Goal: Check status: Check status

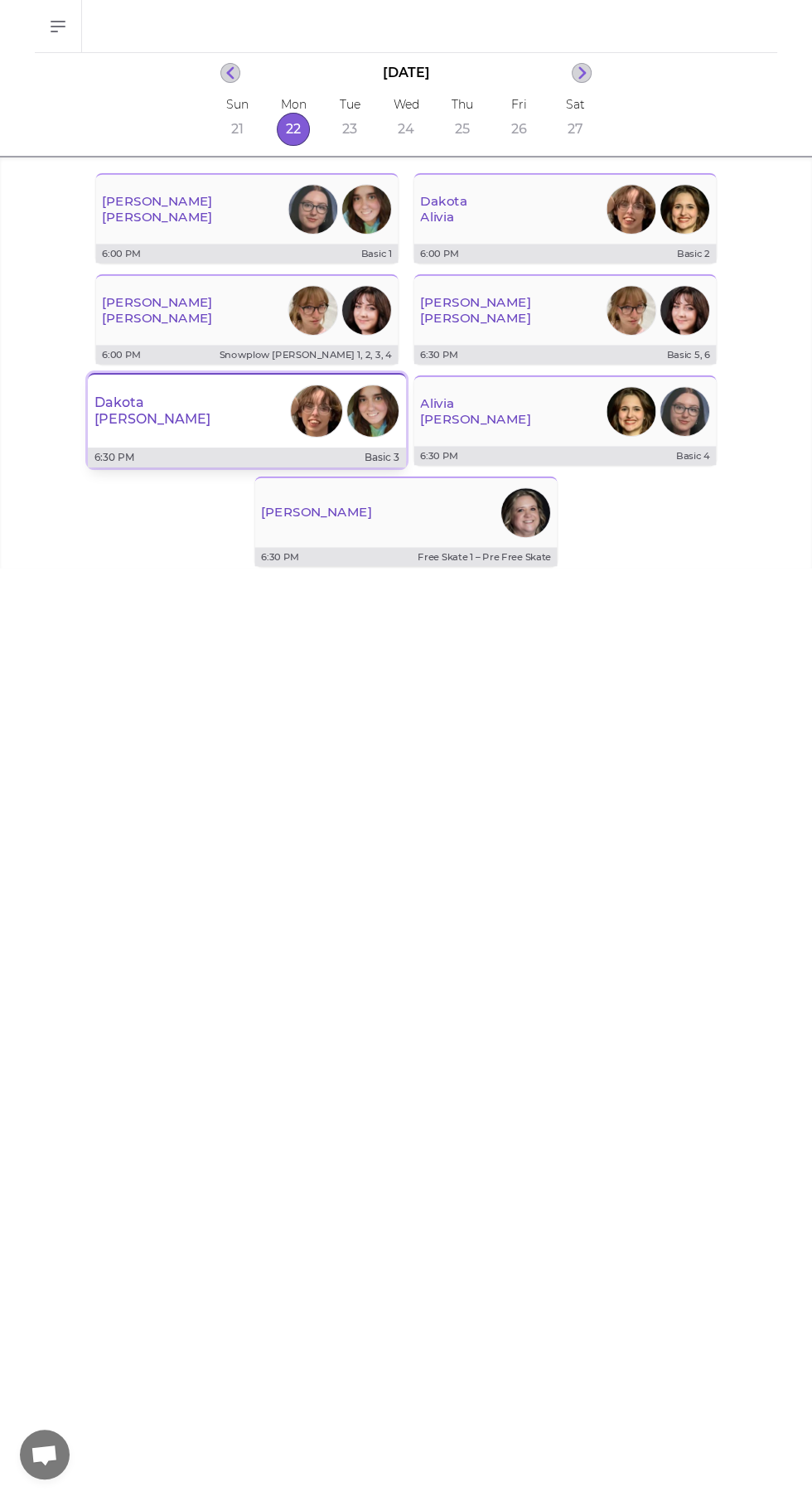
click at [215, 418] on div "[PERSON_NAME]" at bounding box center [246, 411] width 318 height 59
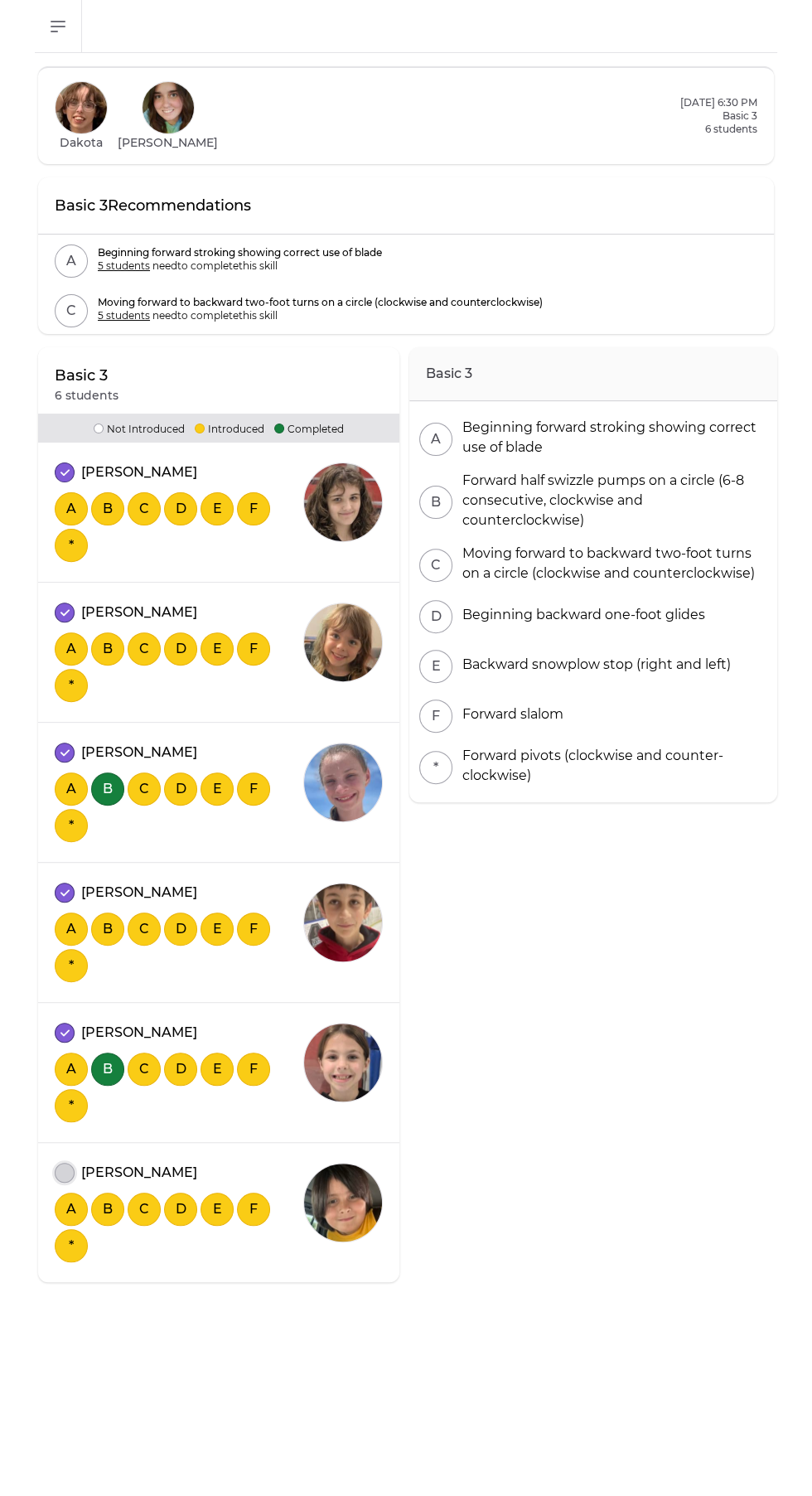
click at [58, 1169] on button "attendance" at bounding box center [65, 1173] width 20 height 20
